Goal: Navigation & Orientation: Understand site structure

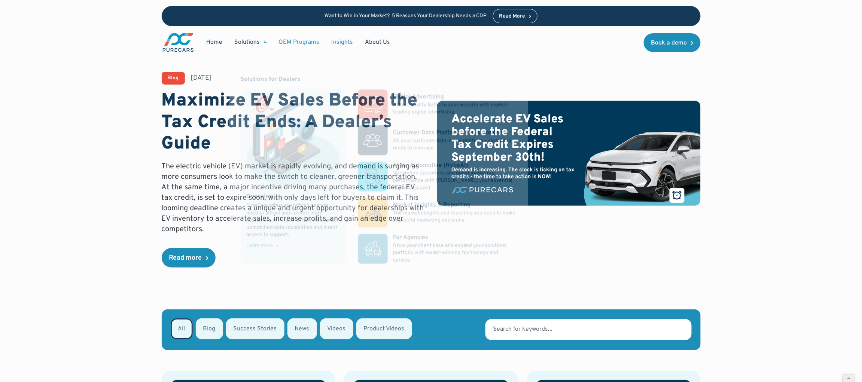
click at [291, 39] on link "OEM Programs" at bounding box center [299, 42] width 53 height 14
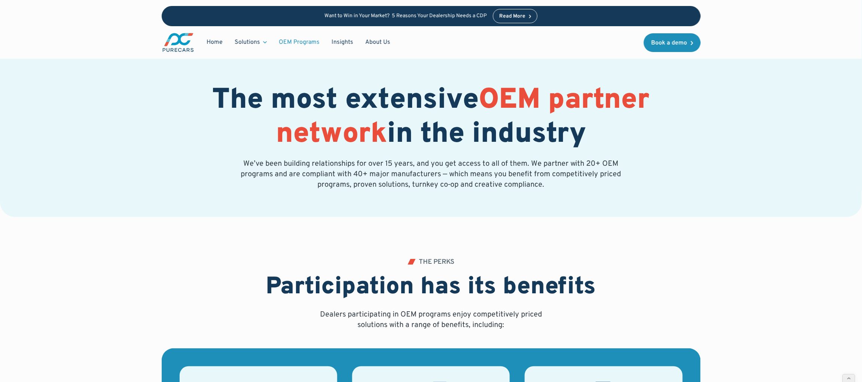
click at [181, 46] on img "main" at bounding box center [178, 42] width 33 height 21
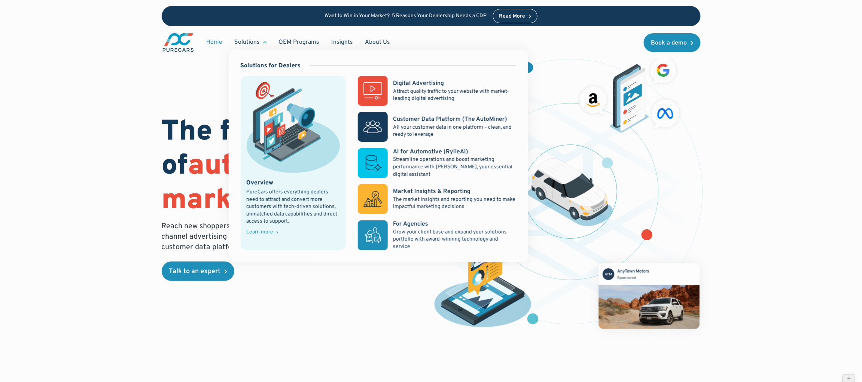
click at [254, 41] on div "Solutions" at bounding box center [247, 42] width 25 height 8
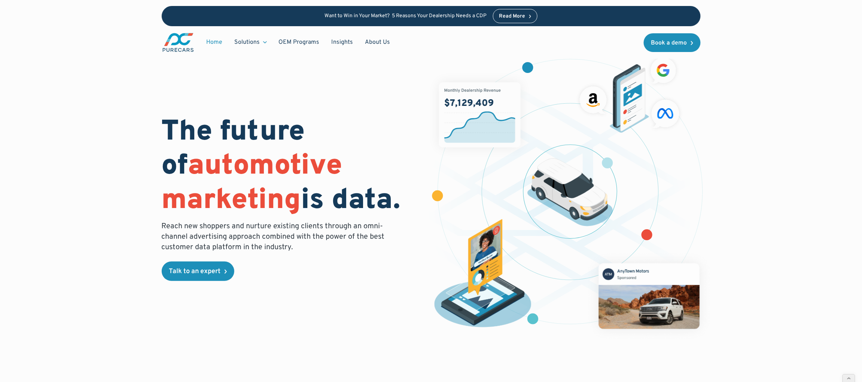
click at [254, 41] on div "Solutions" at bounding box center [247, 42] width 25 height 8
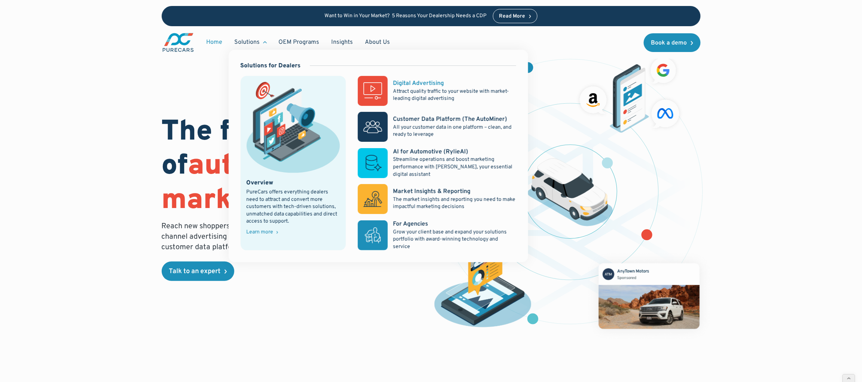
click at [385, 94] on rect at bounding box center [373, 91] width 30 height 30
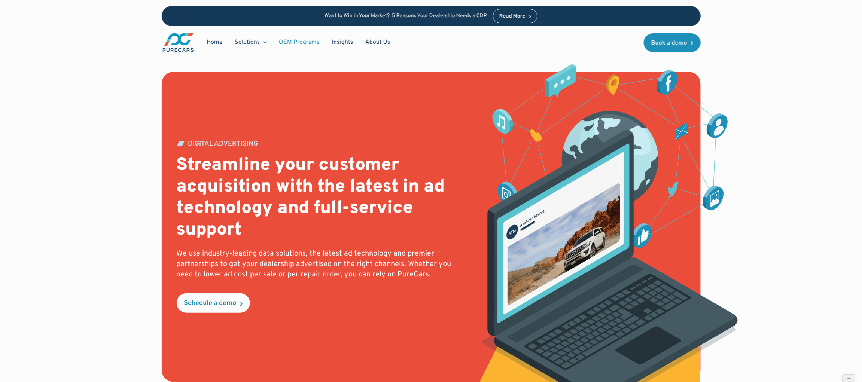
click at [300, 39] on link "OEM Programs" at bounding box center [299, 42] width 53 height 14
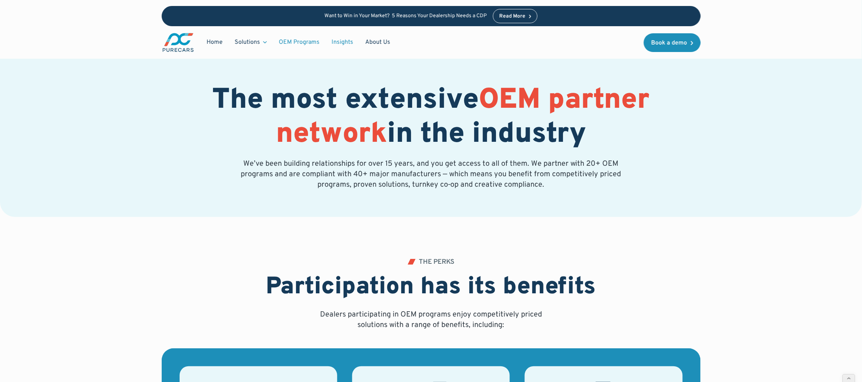
click at [342, 41] on link "Insights" at bounding box center [343, 42] width 34 height 14
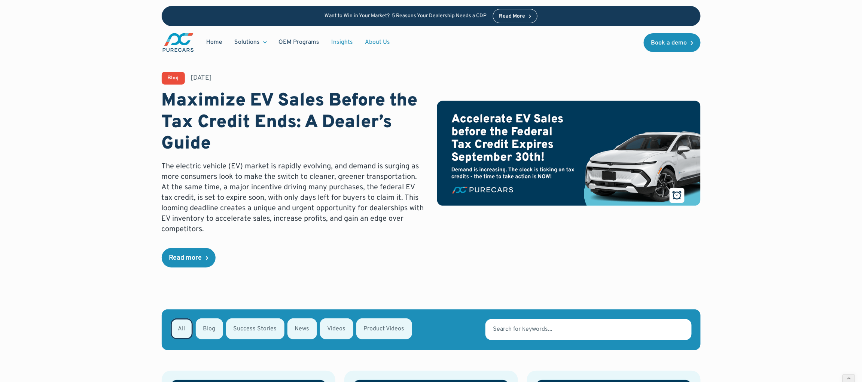
click at [381, 43] on link "About Us" at bounding box center [378, 42] width 37 height 14
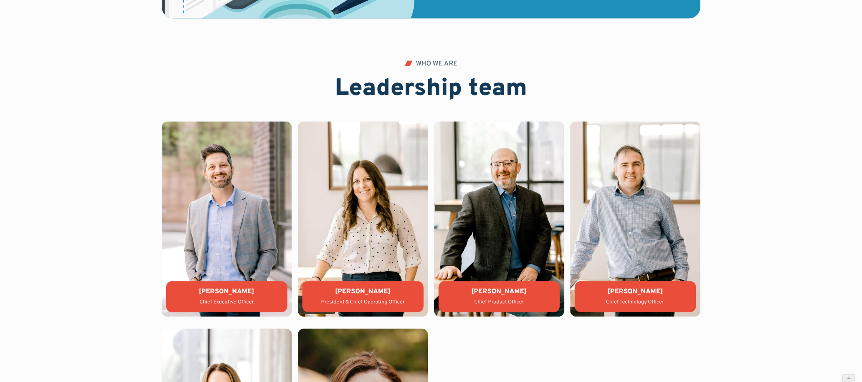
scroll to position [1544, 0]
